Goal: Task Accomplishment & Management: Complete application form

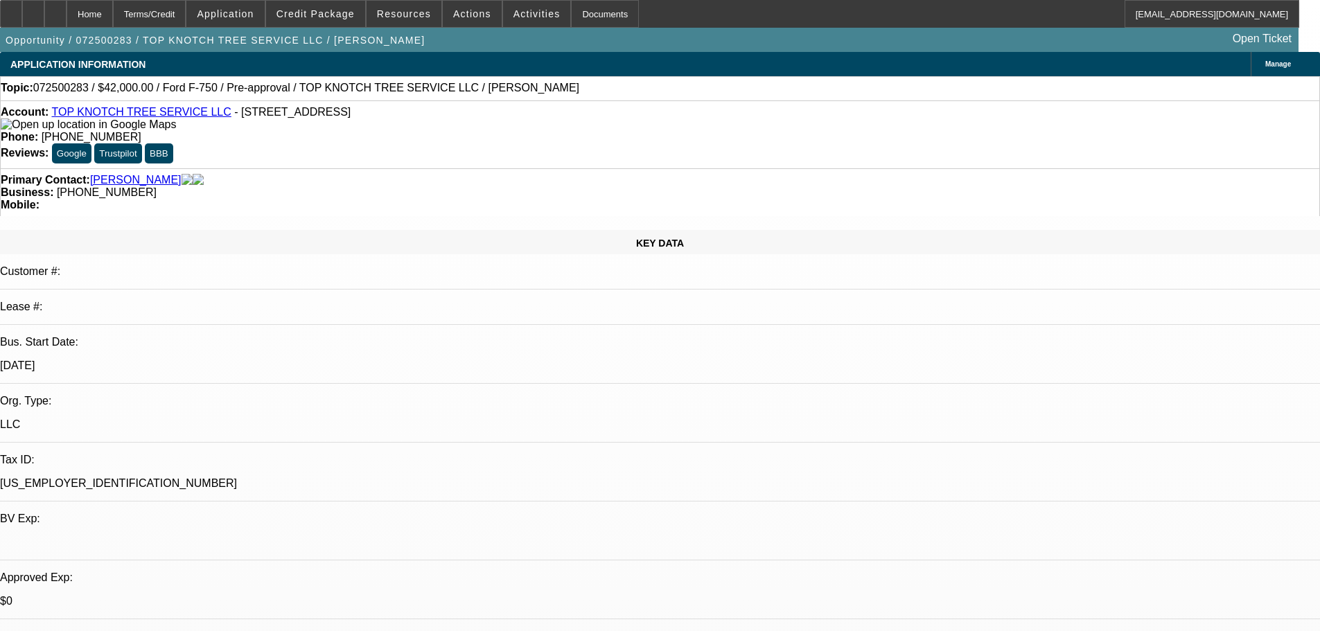
select select "0"
select select "6"
select select "0"
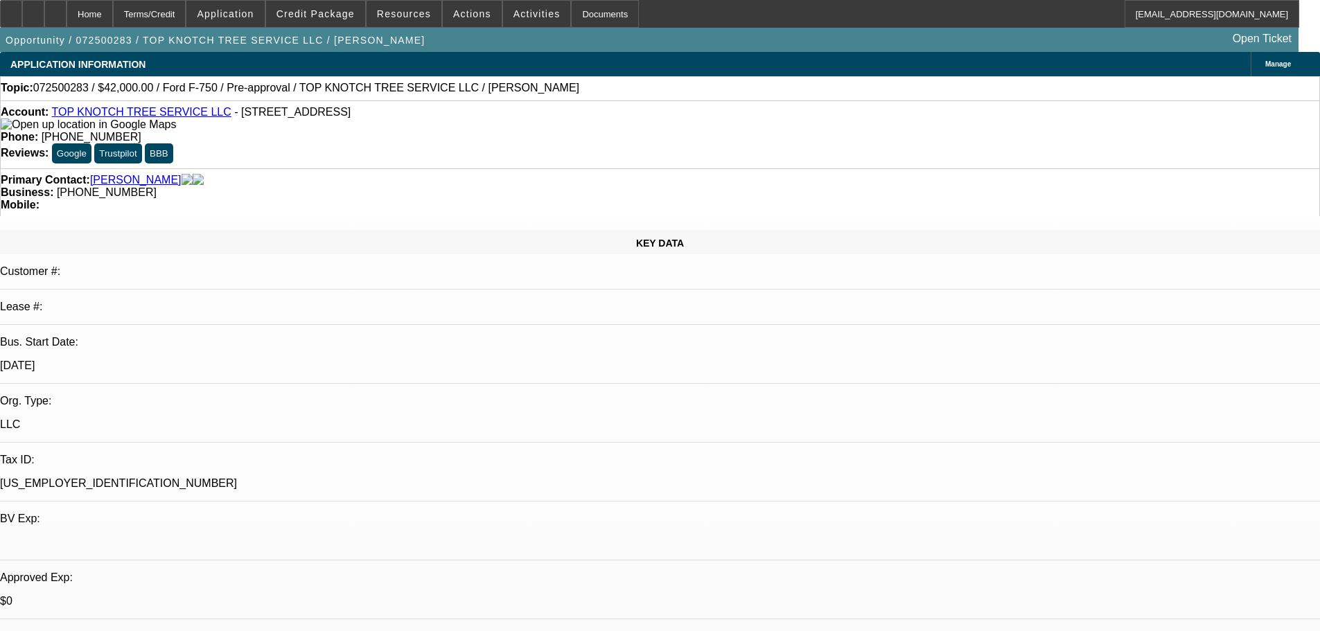
select select "2"
select select "0"
select select "6"
select select "0"
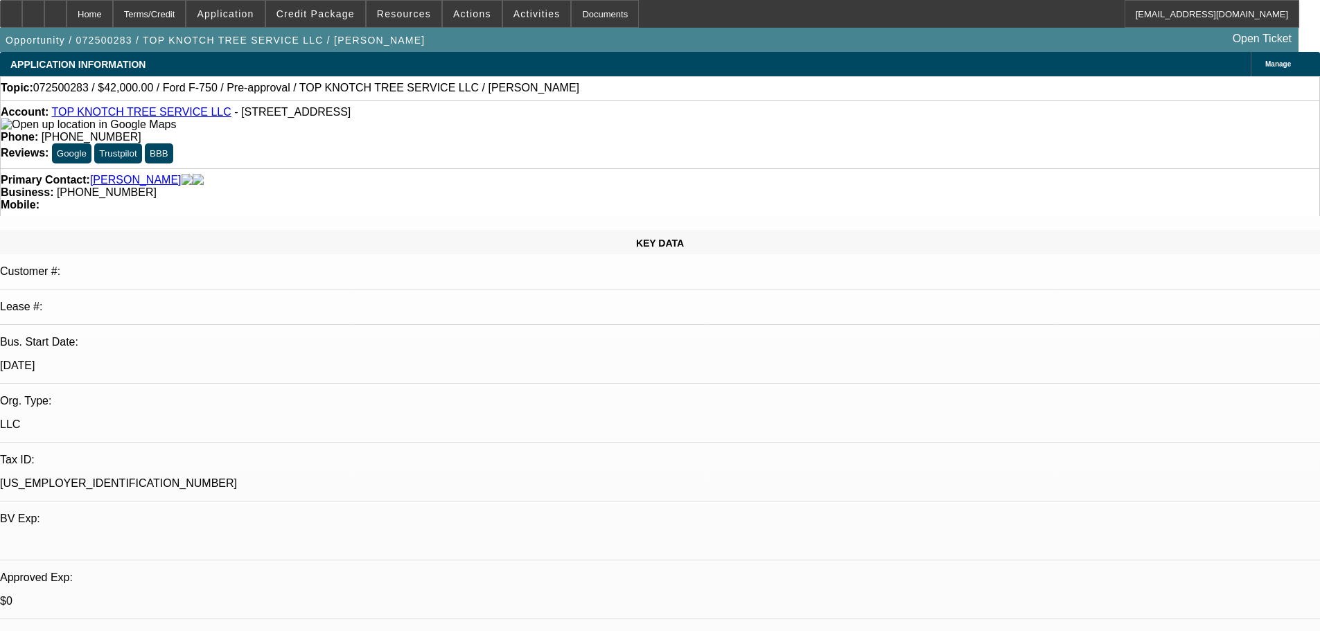
select select "2"
select select "0"
select select "6"
select select "0.1"
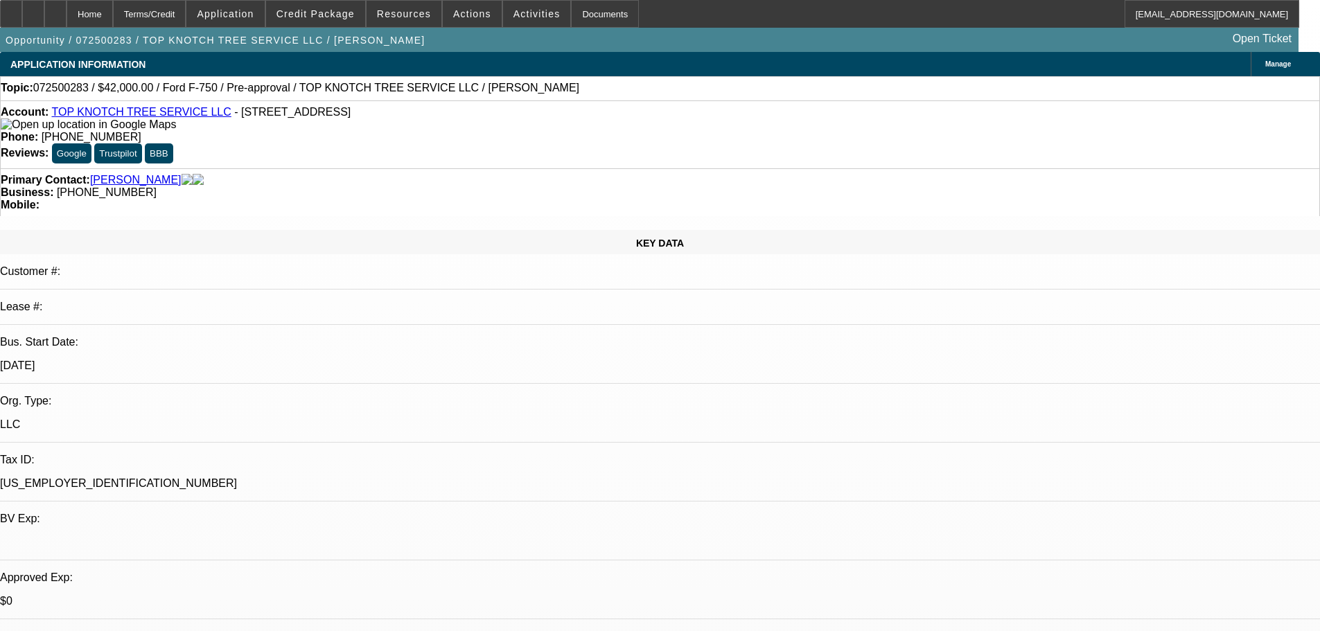
select select "2"
select select "0"
select select "6"
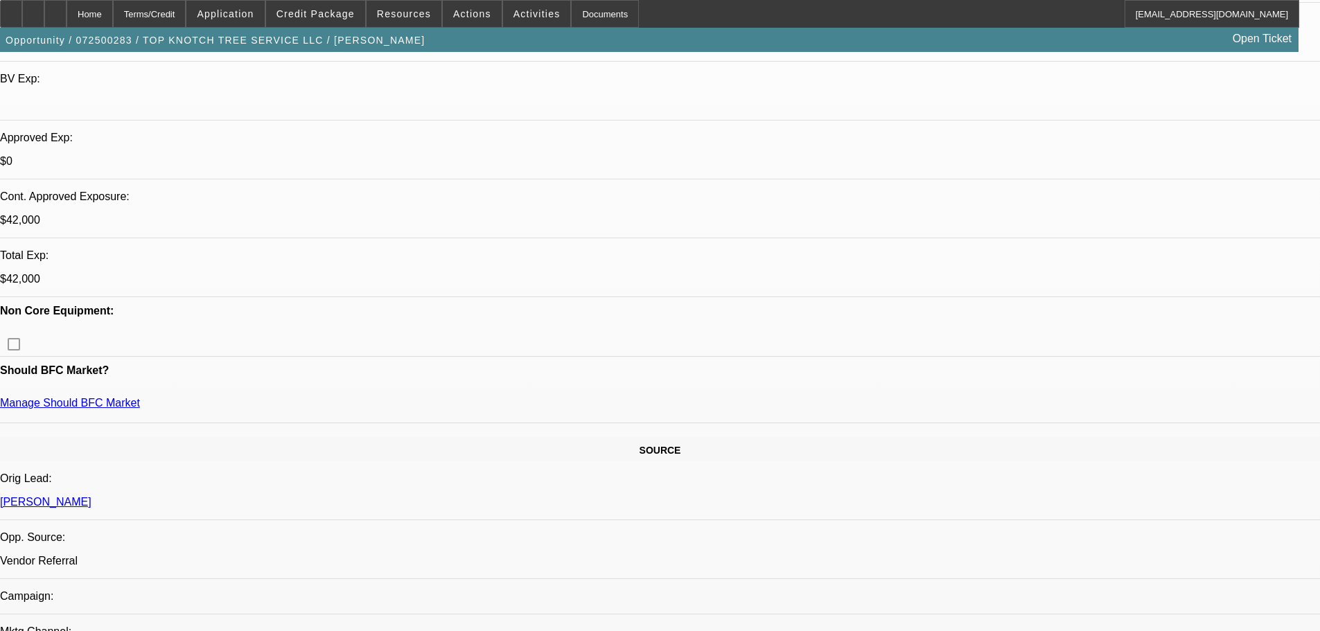
scroll to position [416, 0]
